Goal: Task Accomplishment & Management: Use online tool/utility

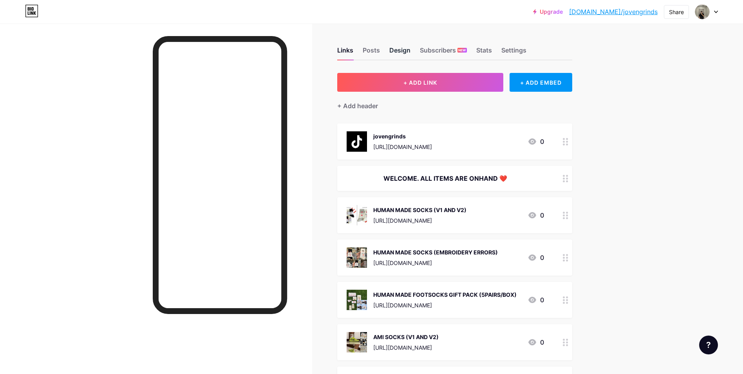
click at [397, 49] on div "Design" at bounding box center [399, 52] width 21 height 14
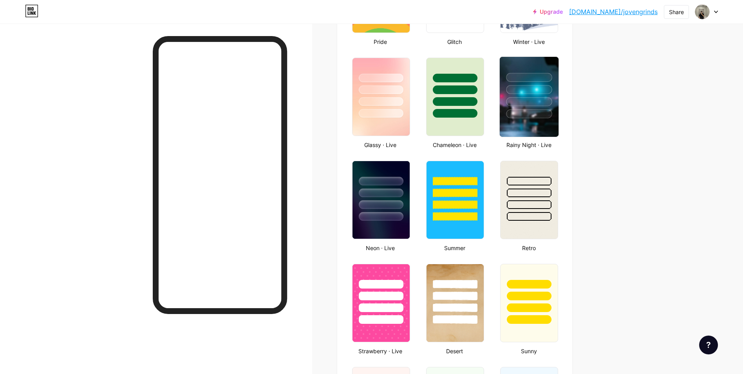
scroll to position [392, 0]
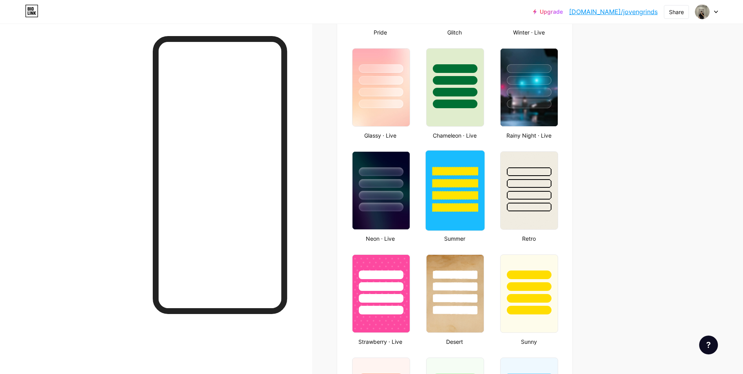
click at [466, 190] on div at bounding box center [455, 180] width 59 height 61
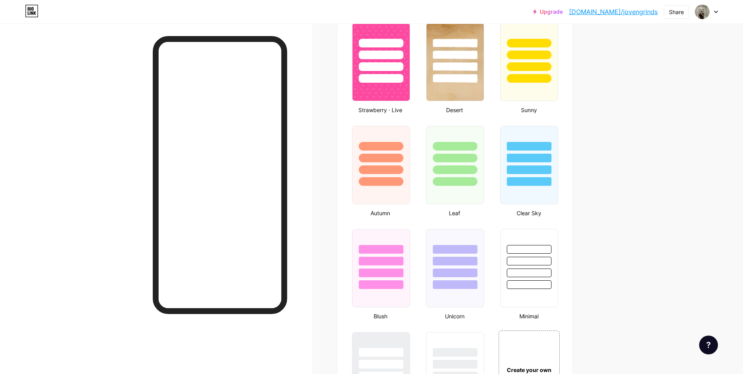
scroll to position [627, 0]
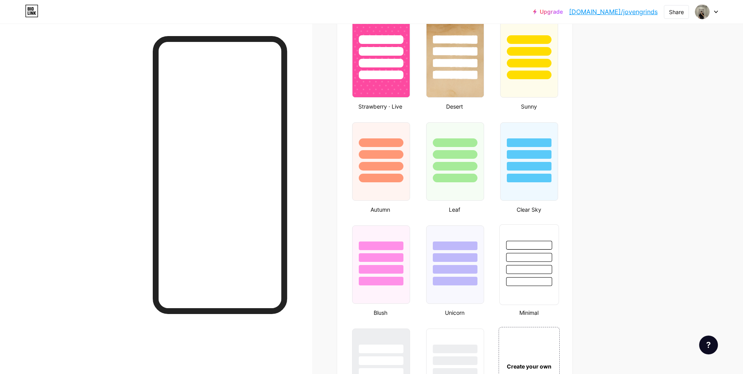
click at [533, 257] on div at bounding box center [529, 257] width 46 height 9
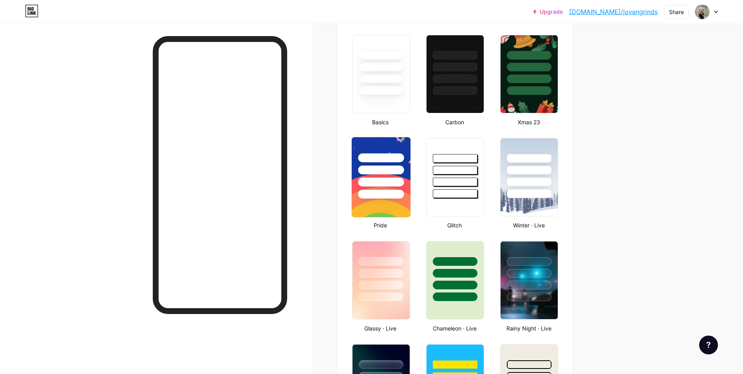
scroll to position [0, 0]
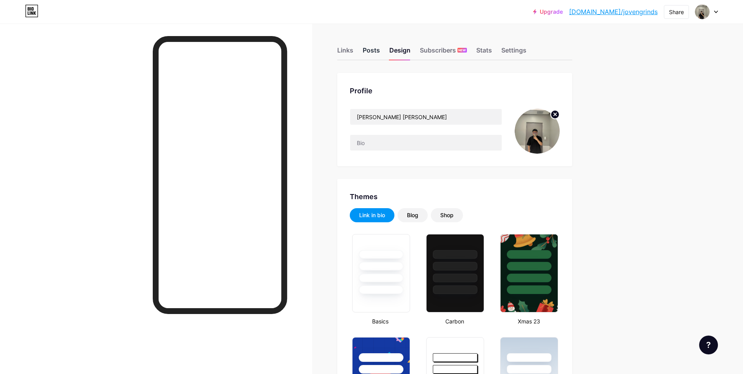
click at [372, 54] on div "Posts" at bounding box center [371, 52] width 17 height 14
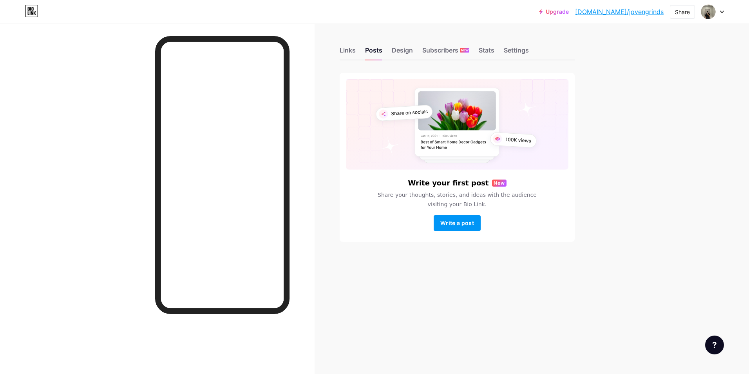
click at [356, 54] on div "Links Posts Design Subscribers NEW Stats Settings" at bounding box center [456, 46] width 235 height 27
click at [347, 52] on div "Links" at bounding box center [347, 52] width 16 height 14
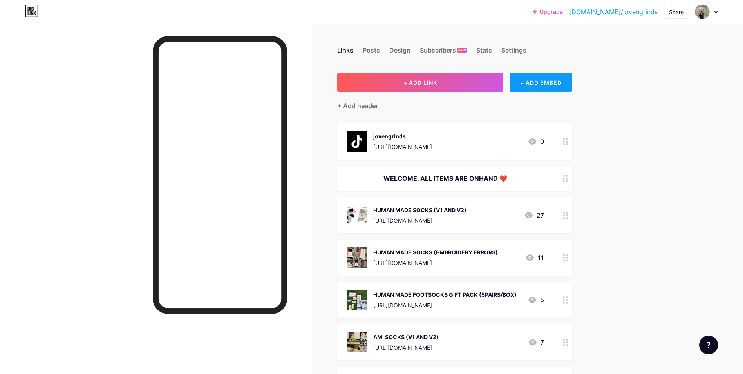
click at [545, 82] on div "+ ADD EMBED" at bounding box center [540, 82] width 62 height 19
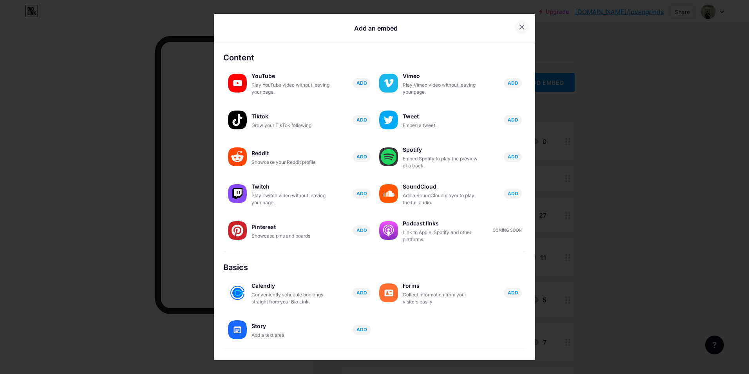
click at [518, 25] on icon at bounding box center [521, 27] width 6 height 6
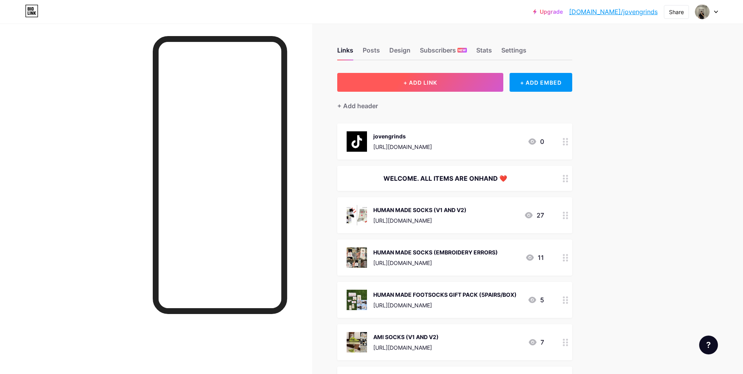
click at [477, 87] on button "+ ADD LINK" at bounding box center [420, 82] width 166 height 19
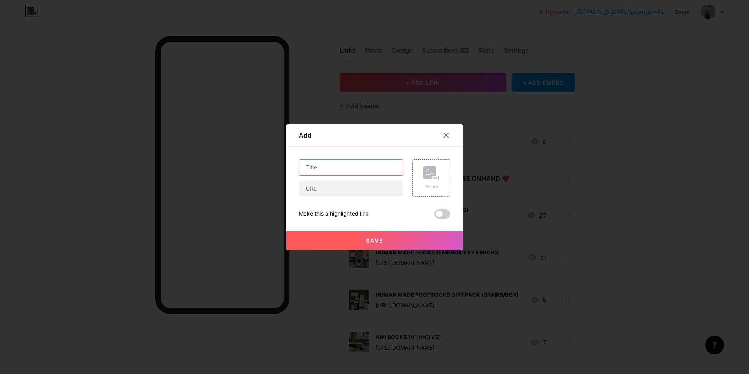
click at [384, 160] on input "text" at bounding box center [350, 167] width 103 height 16
type input "ADD ONS (RANDOM HUMAN MADE STICKER)"
click at [339, 184] on input "text" at bounding box center [350, 189] width 103 height 16
